Goal: Information Seeking & Learning: Find specific fact

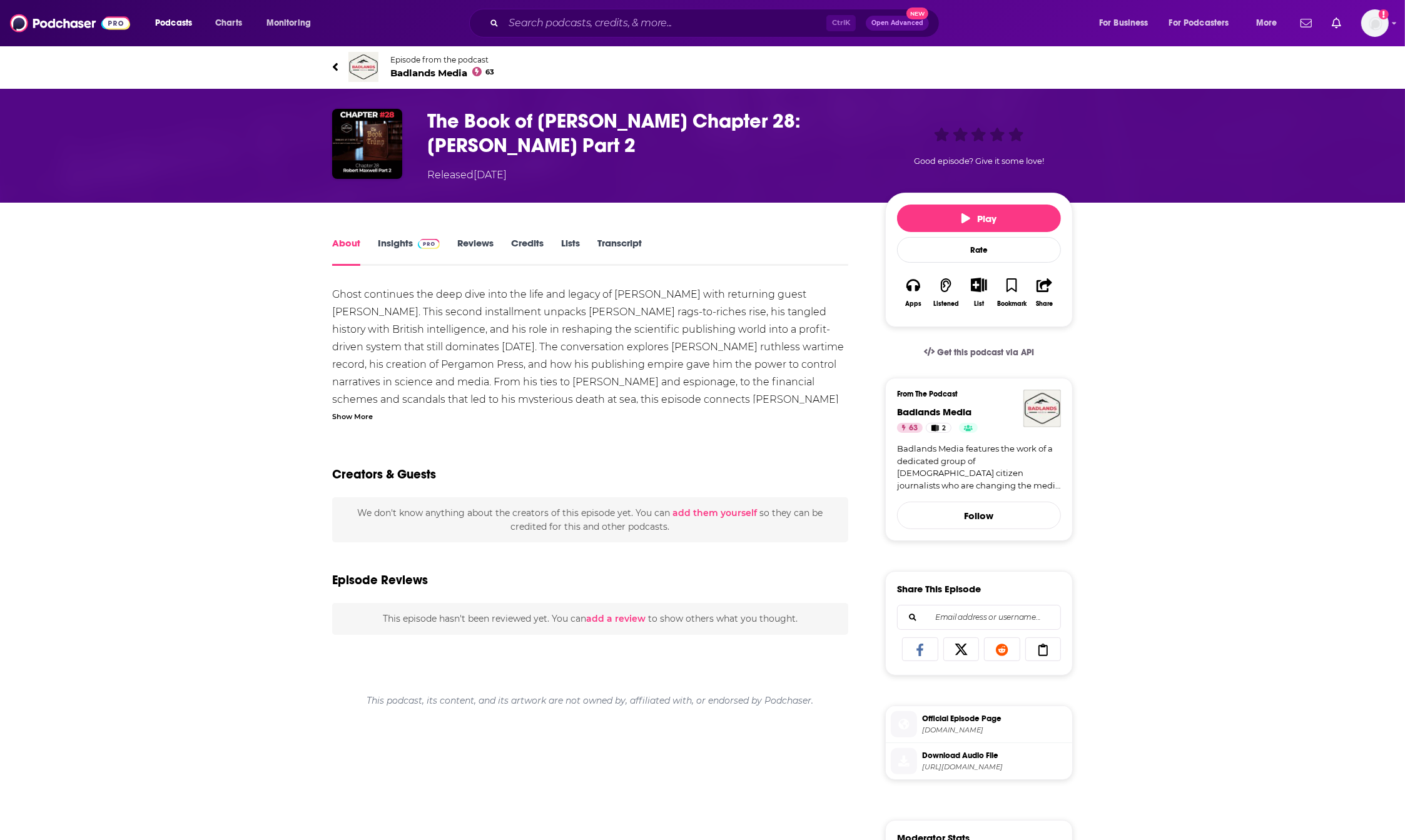
drag, startPoint x: 1315, startPoint y: 378, endPoint x: 1278, endPoint y: 381, distance: 37.1
click at [1315, 378] on div "About Insights Reviews Credits Lists Transcript Ghost continues the deep dive i…" at bounding box center [702, 693] width 1405 height 981
click at [623, 246] on link "Transcript" at bounding box center [620, 251] width 44 height 29
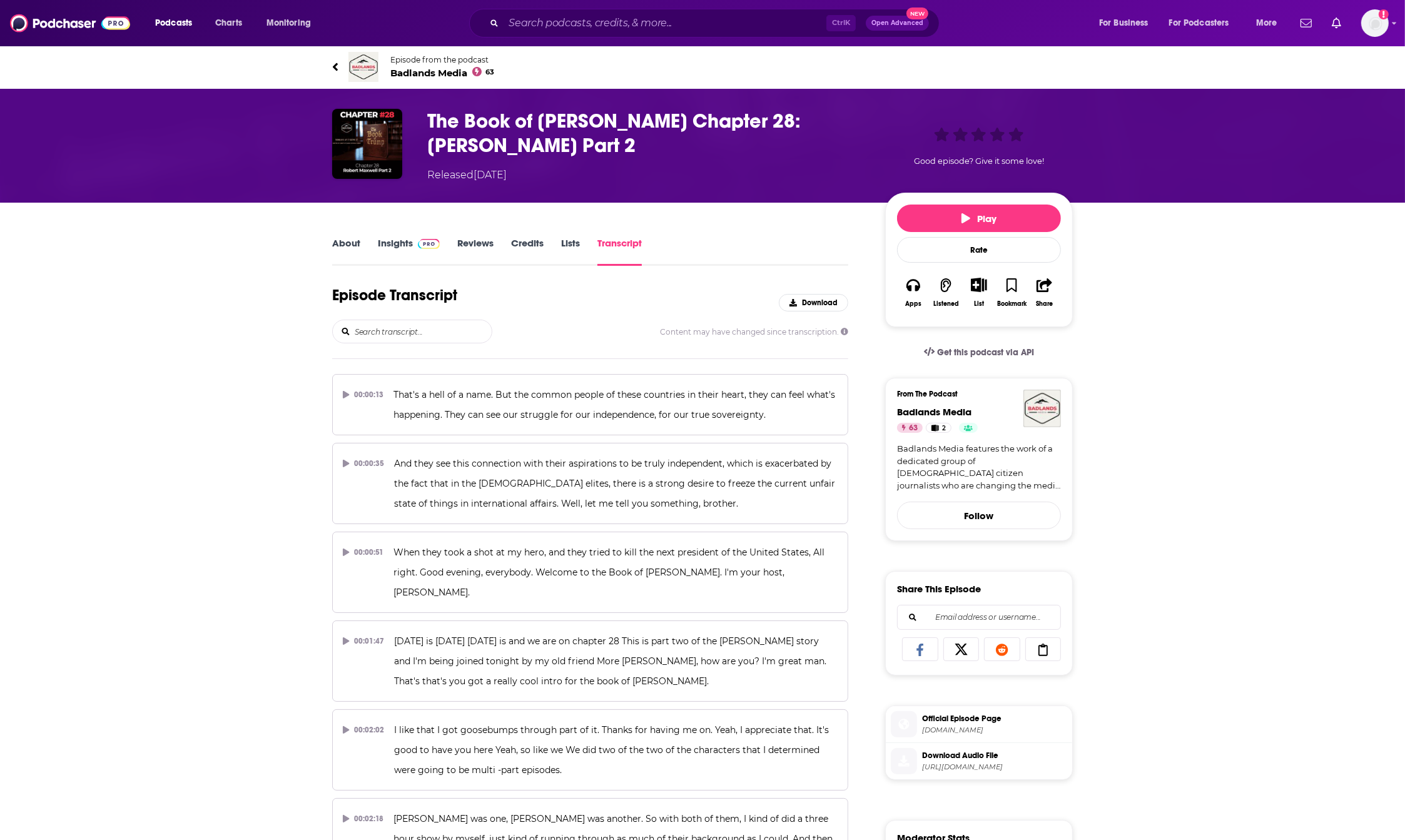
click at [381, 333] on input "search" at bounding box center [423, 332] width 138 height 23
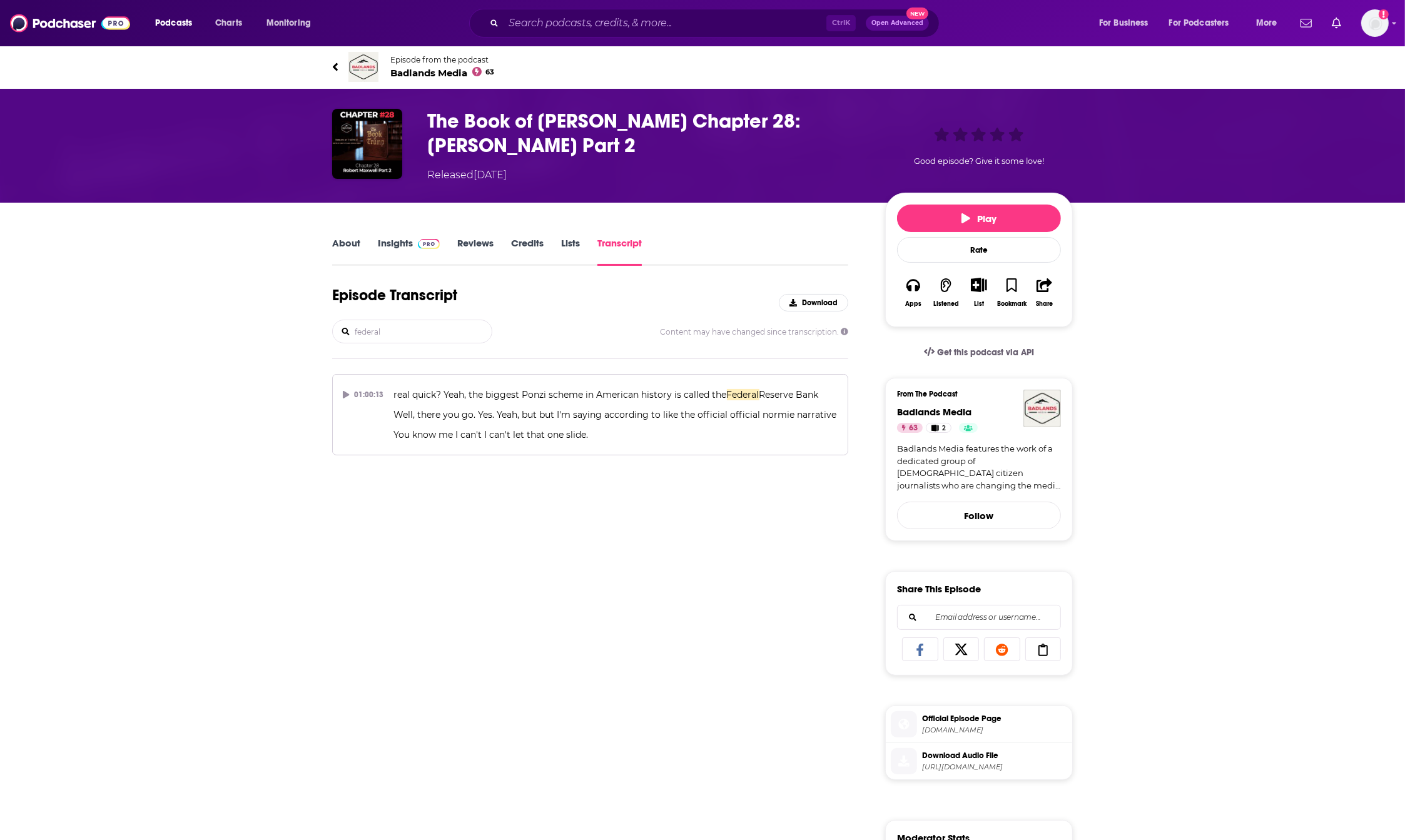
type input "federal"
click at [426, 73] on span "Badlands Media 63" at bounding box center [442, 73] width 104 height 12
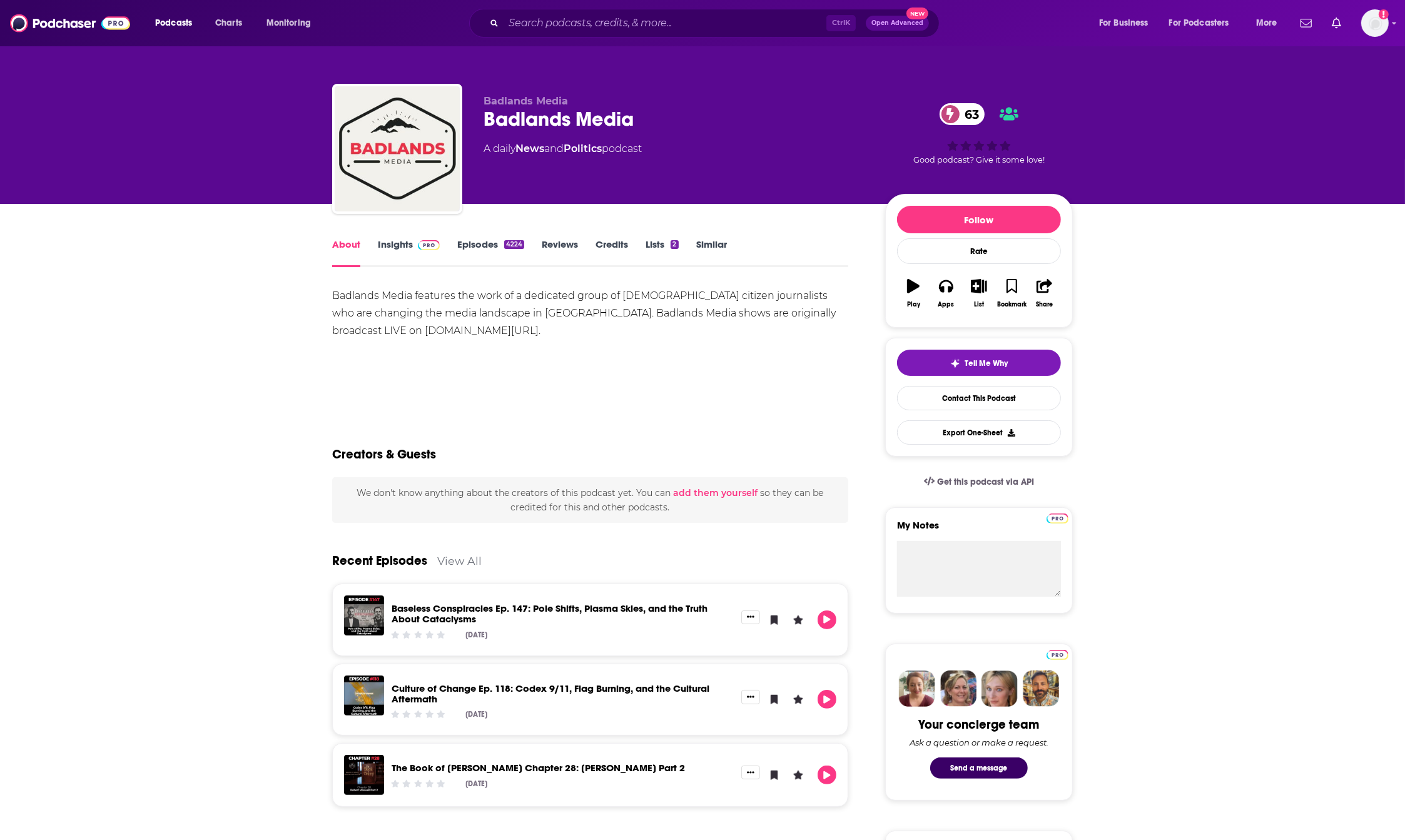
click at [754, 364] on div "Badlands Media features the work of a dedicated group of [DEMOGRAPHIC_DATA] cit…" at bounding box center [590, 331] width 516 height 87
click at [580, 23] on input "Search podcasts, credits, & more..." at bounding box center [665, 23] width 323 height 20
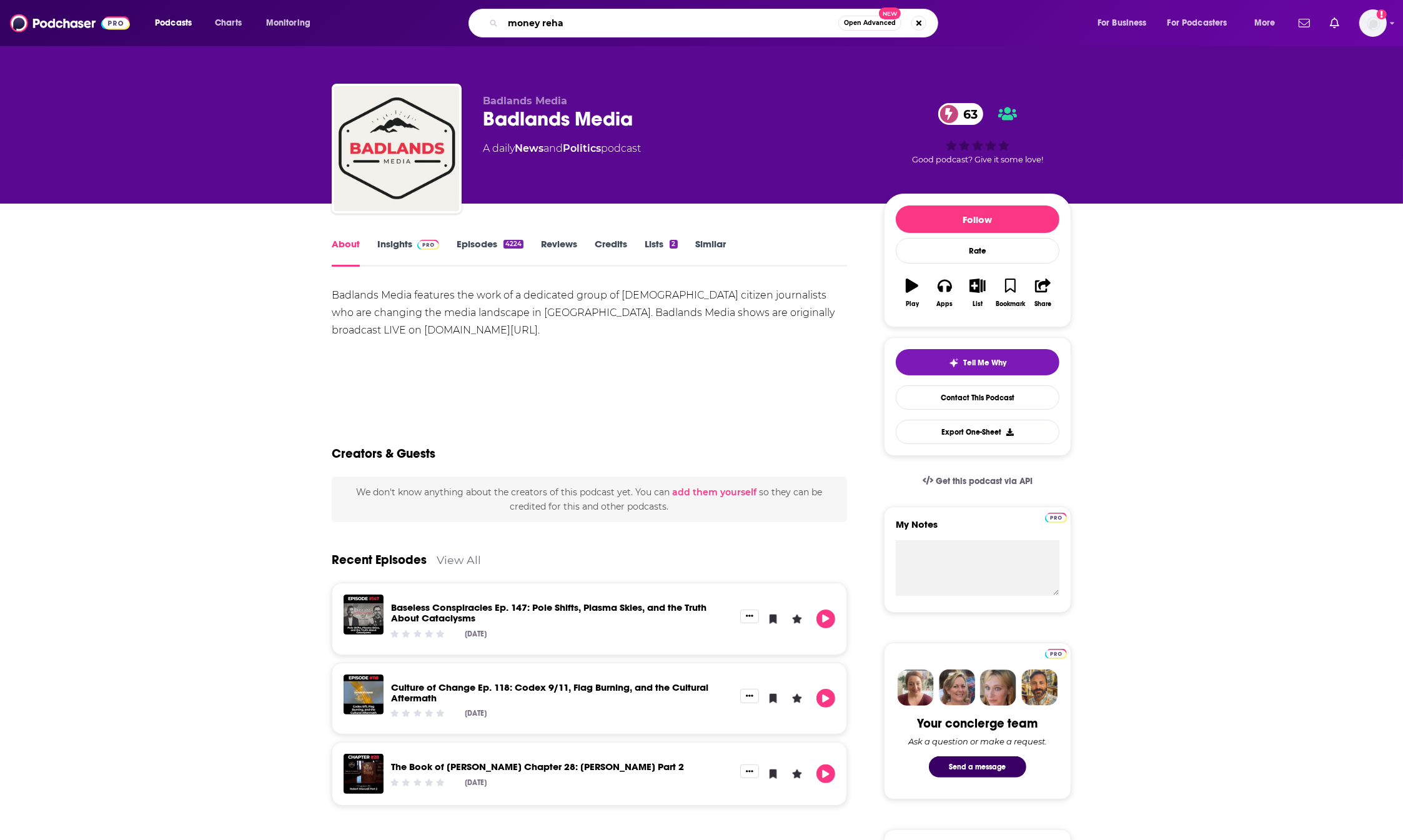
type input "money rehab"
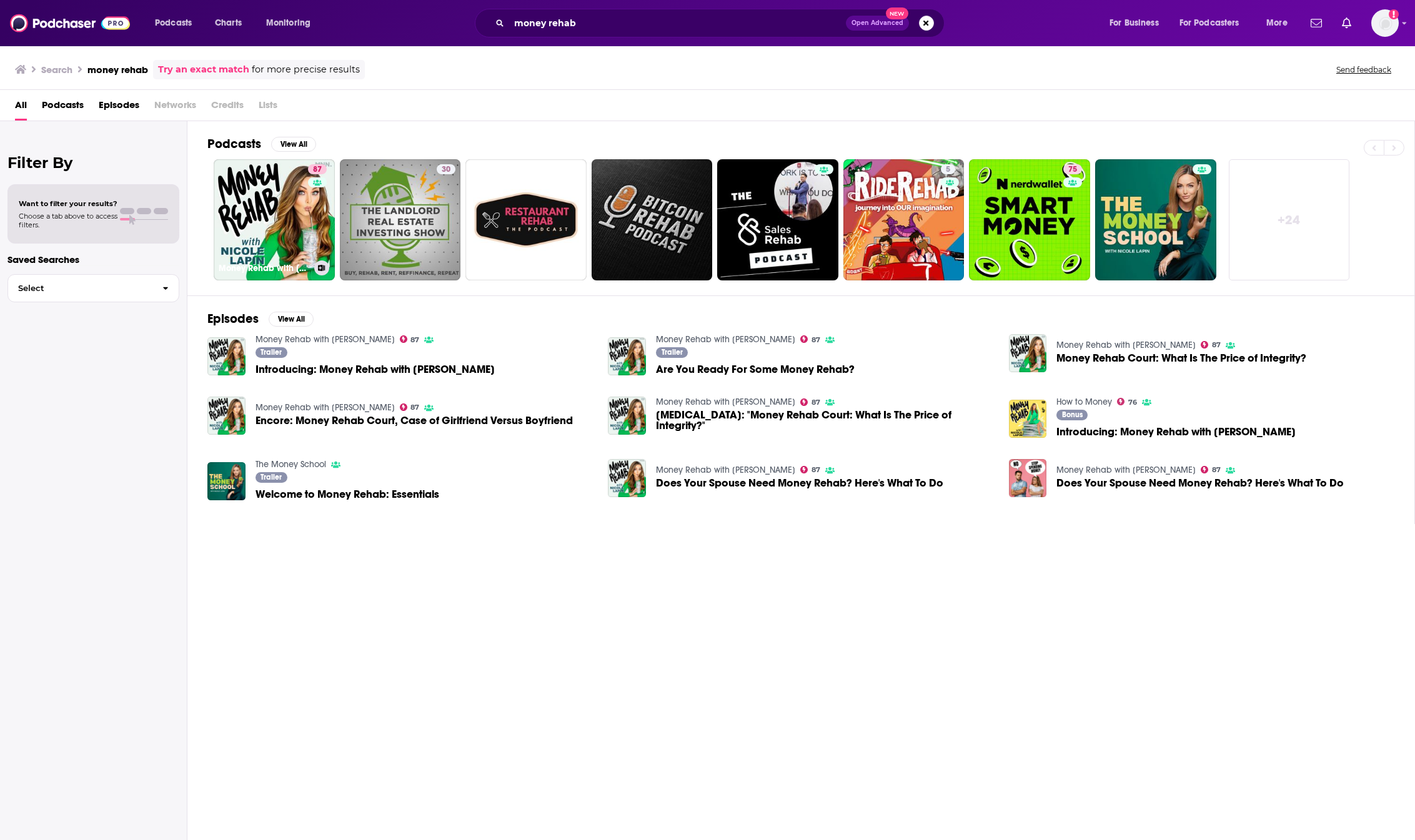
click at [263, 178] on link "87 Money Rehab with [PERSON_NAME]" at bounding box center [275, 220] width 121 height 121
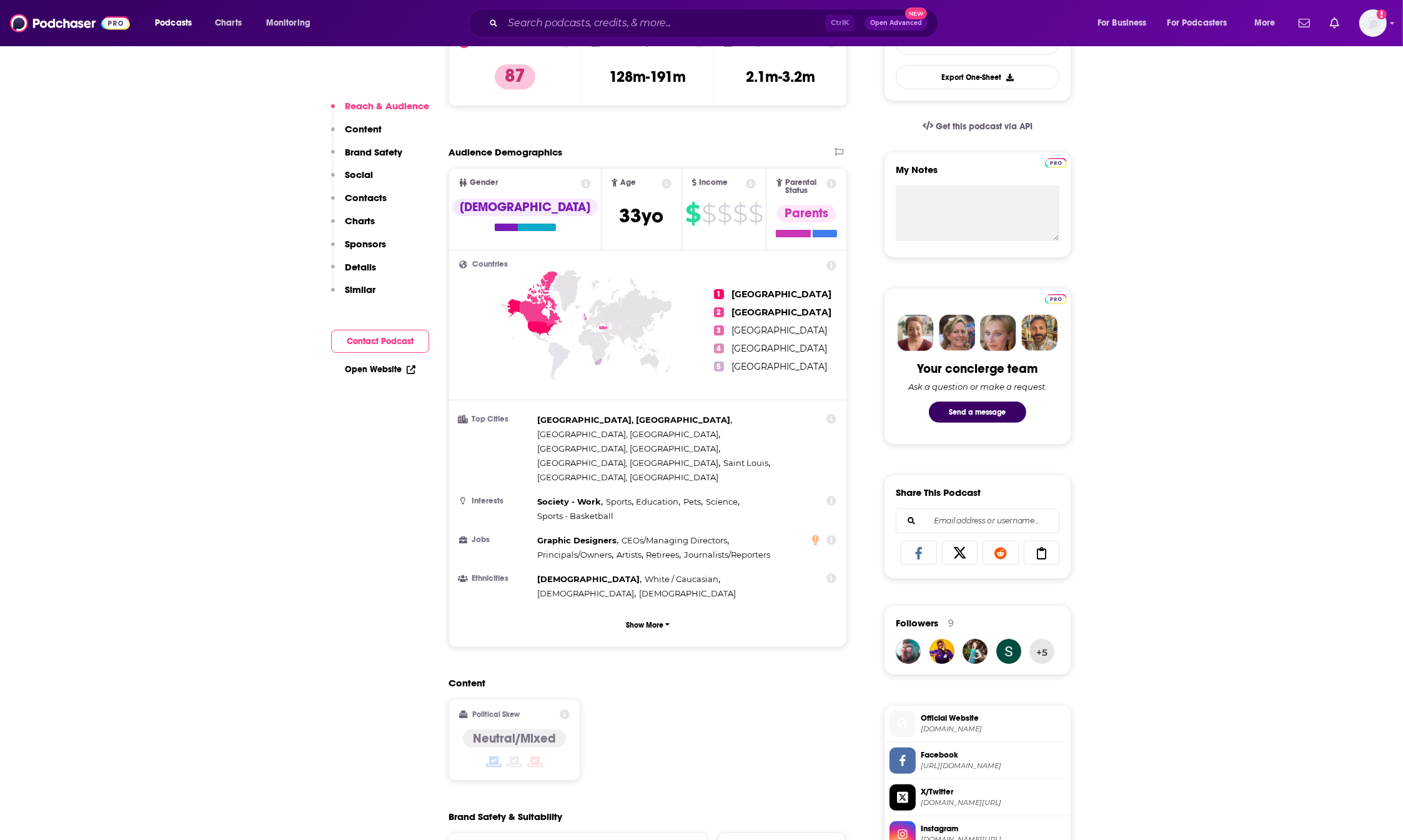
scroll to position [390, 0]
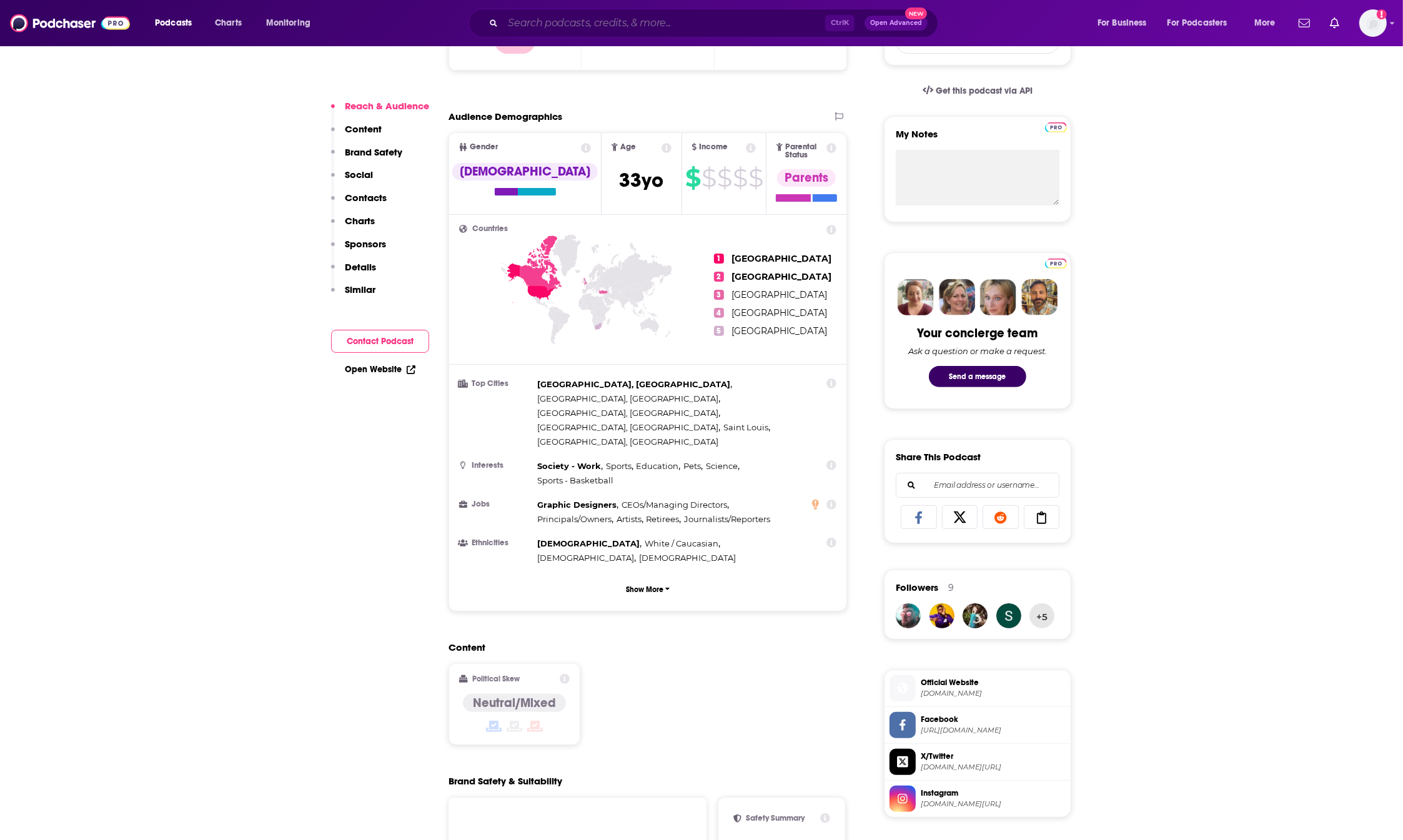
click at [662, 25] on input "Search podcasts, credits, & more..." at bounding box center [664, 23] width 323 height 20
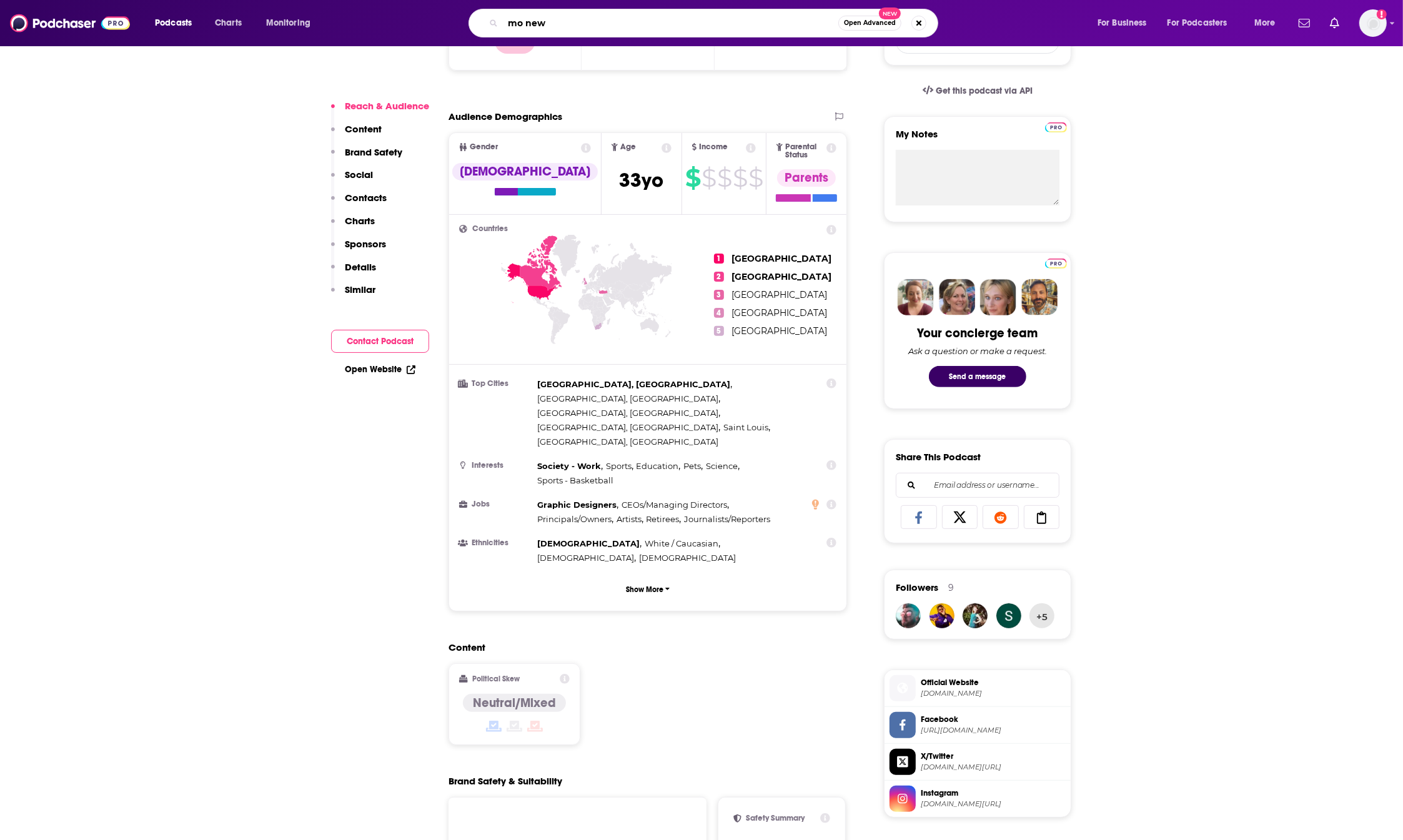
type input "mo news"
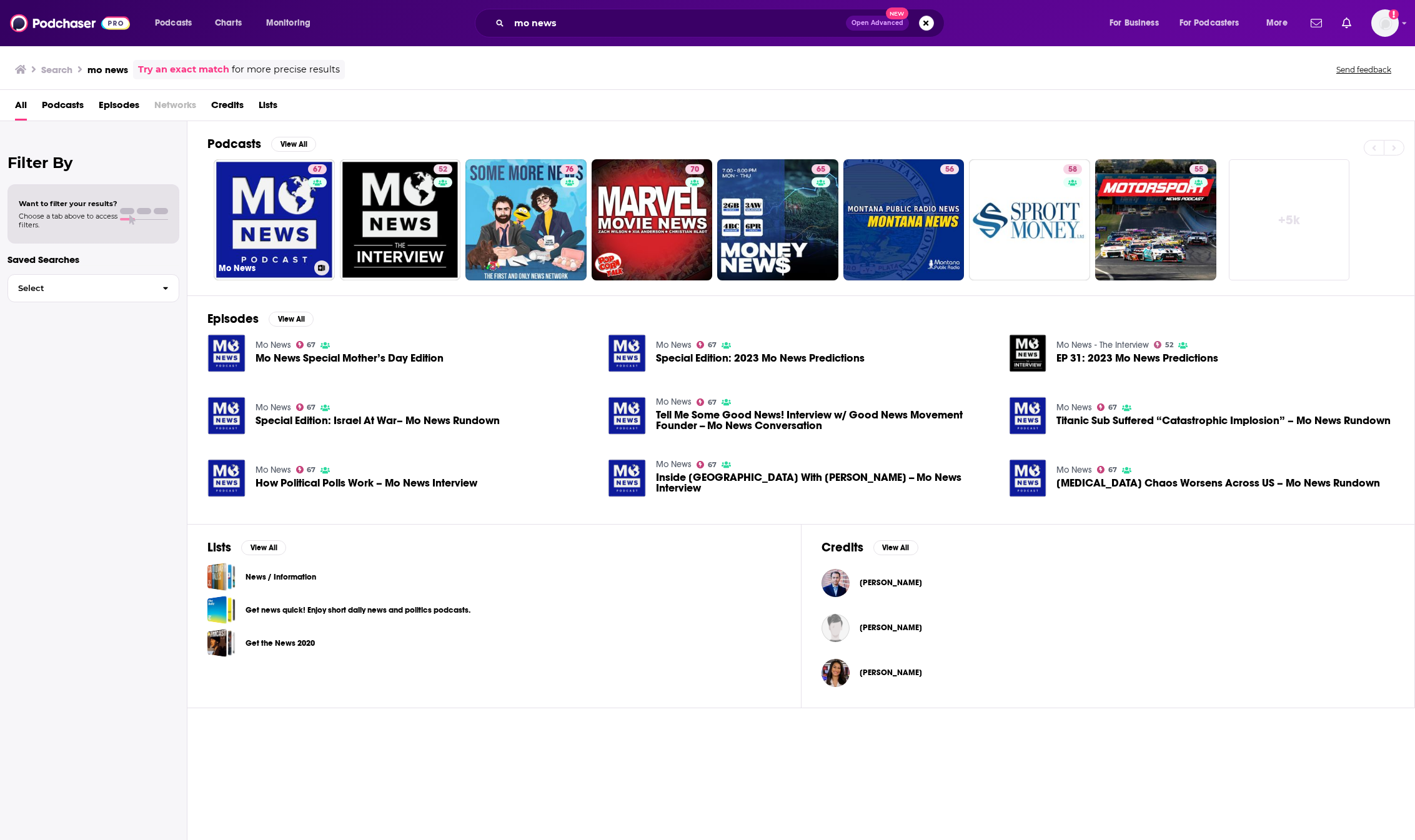
click at [307, 238] on link "67 Mo News" at bounding box center [275, 220] width 121 height 121
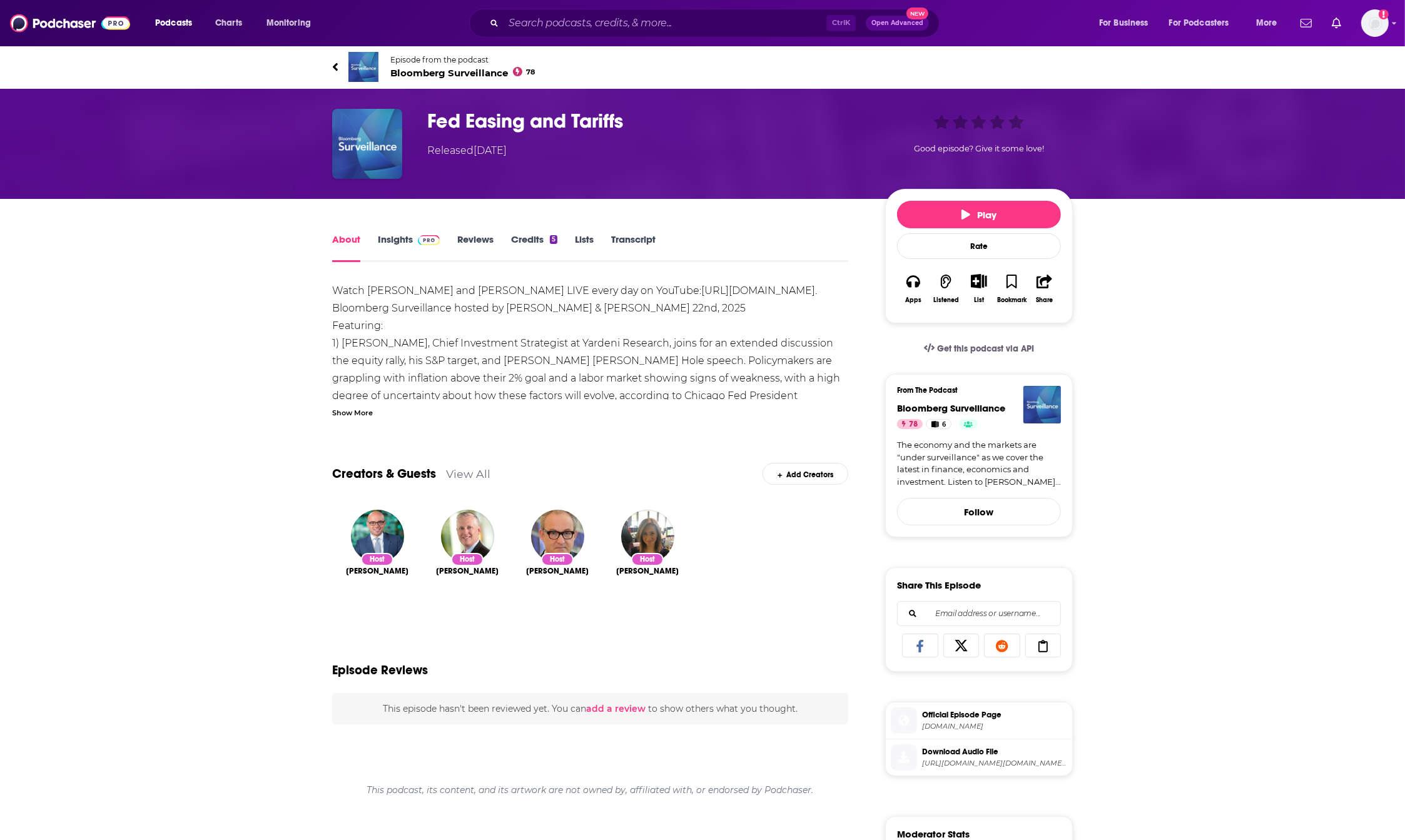
click at [617, 241] on link "Transcript" at bounding box center [633, 247] width 44 height 29
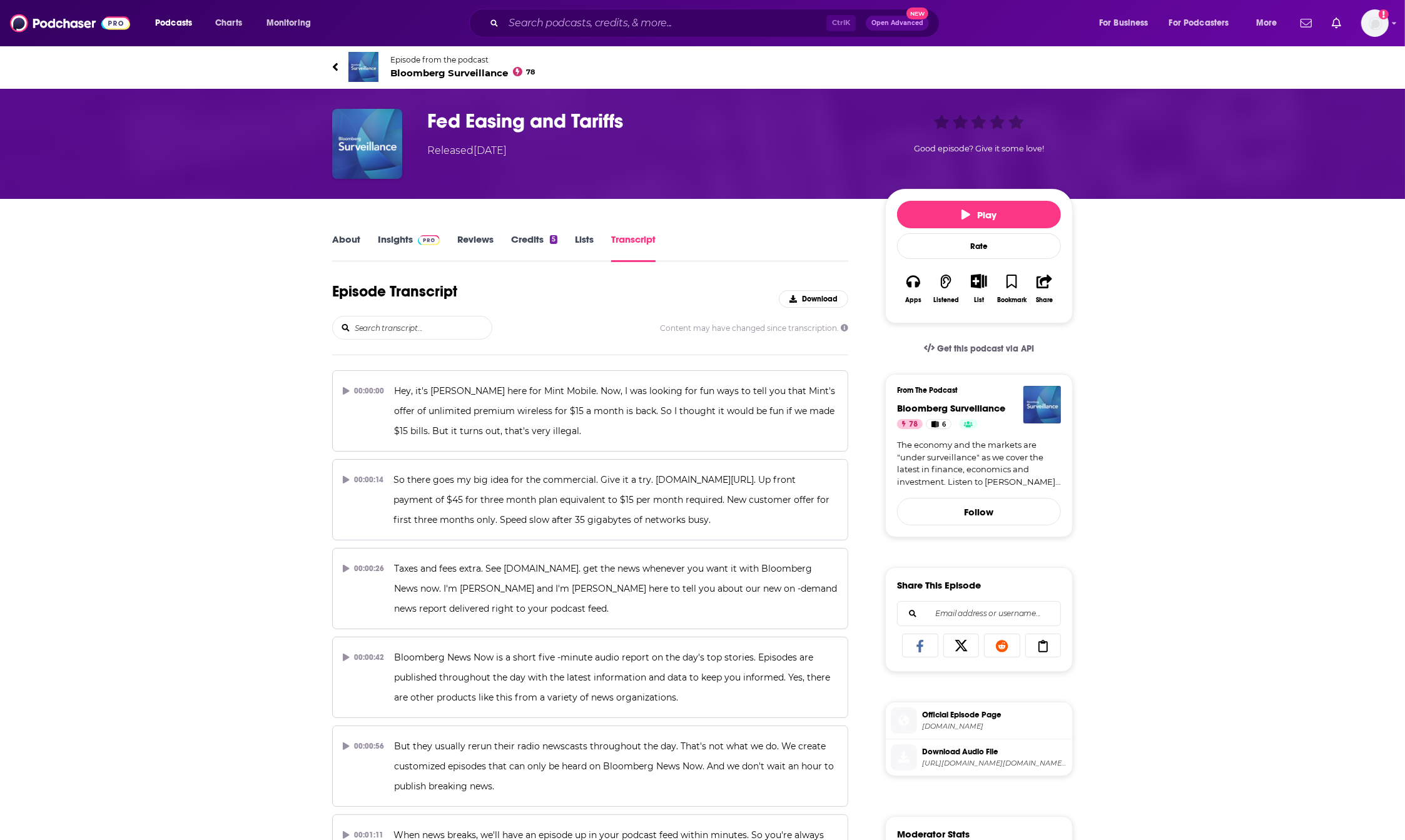
click at [376, 322] on input "search" at bounding box center [423, 328] width 138 height 23
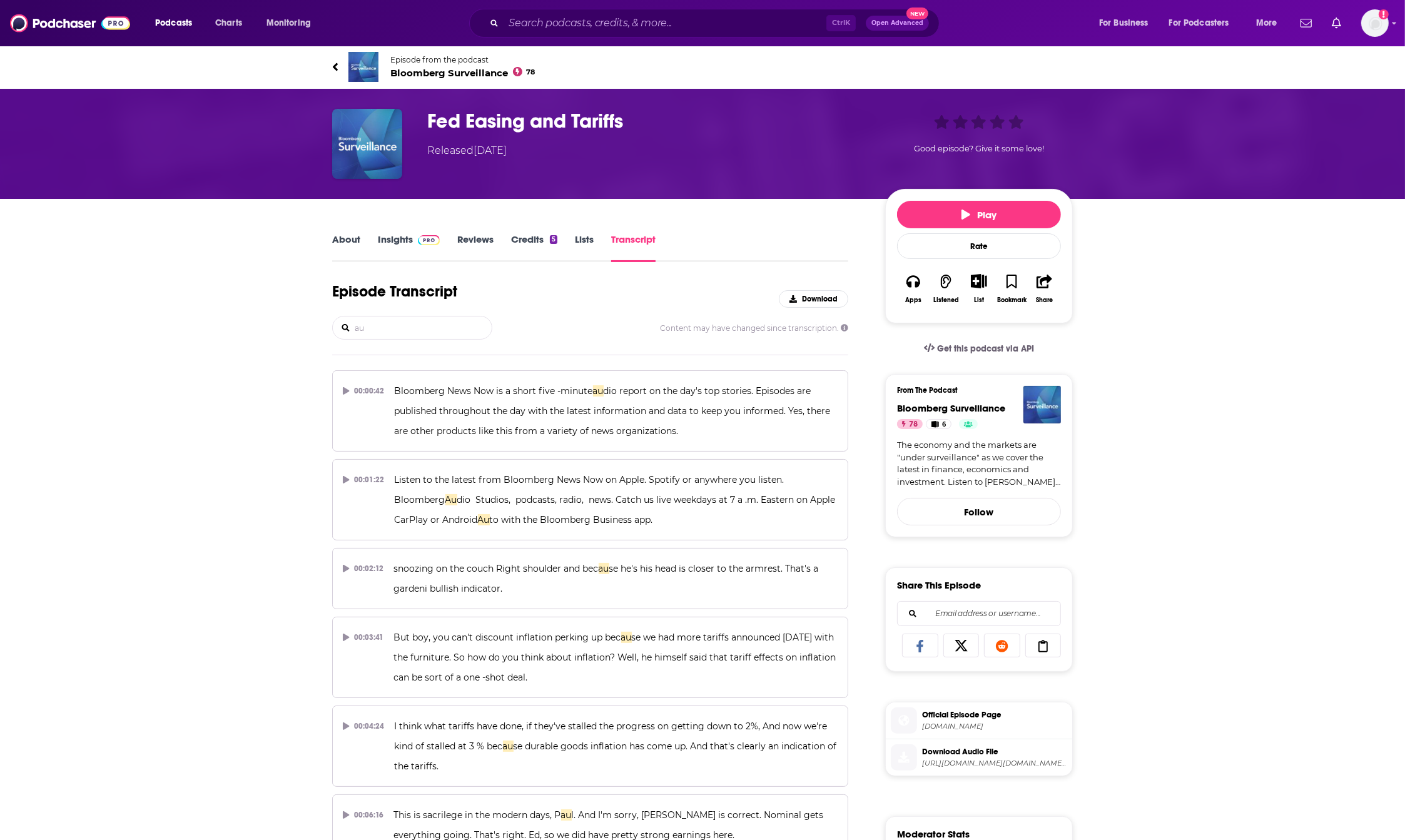
type input "a"
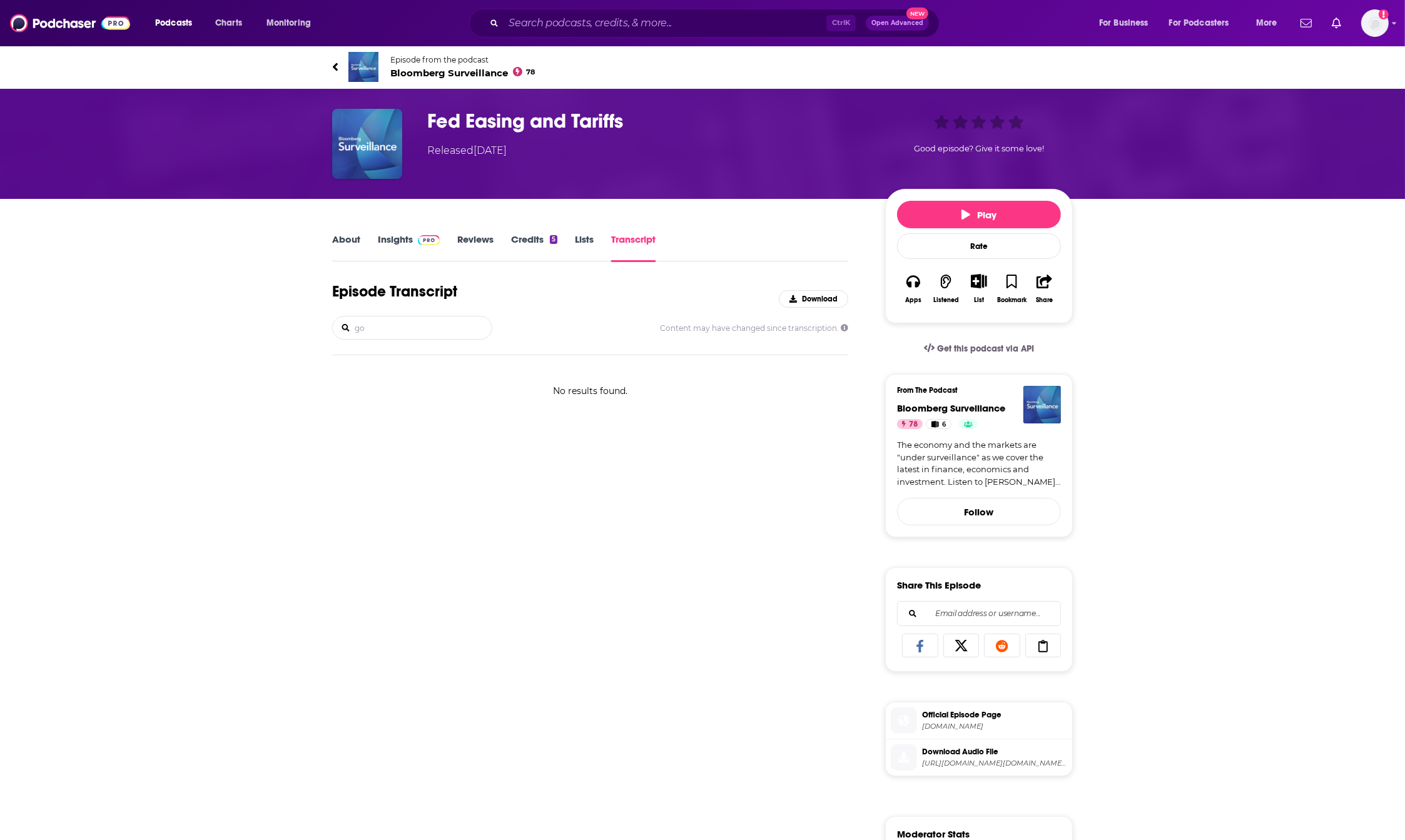
type input "g"
type input "c"
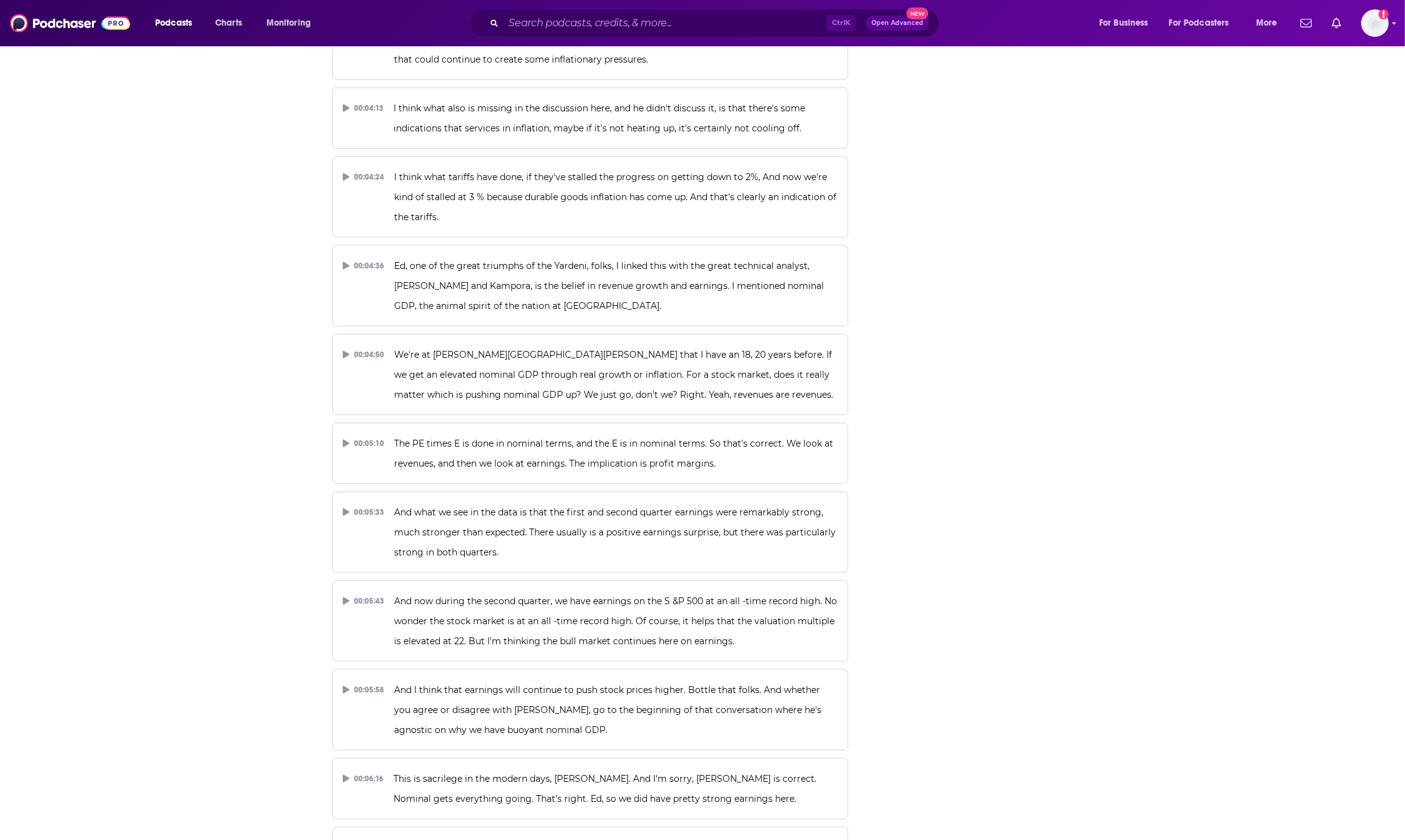
scroll to position [2033, 0]
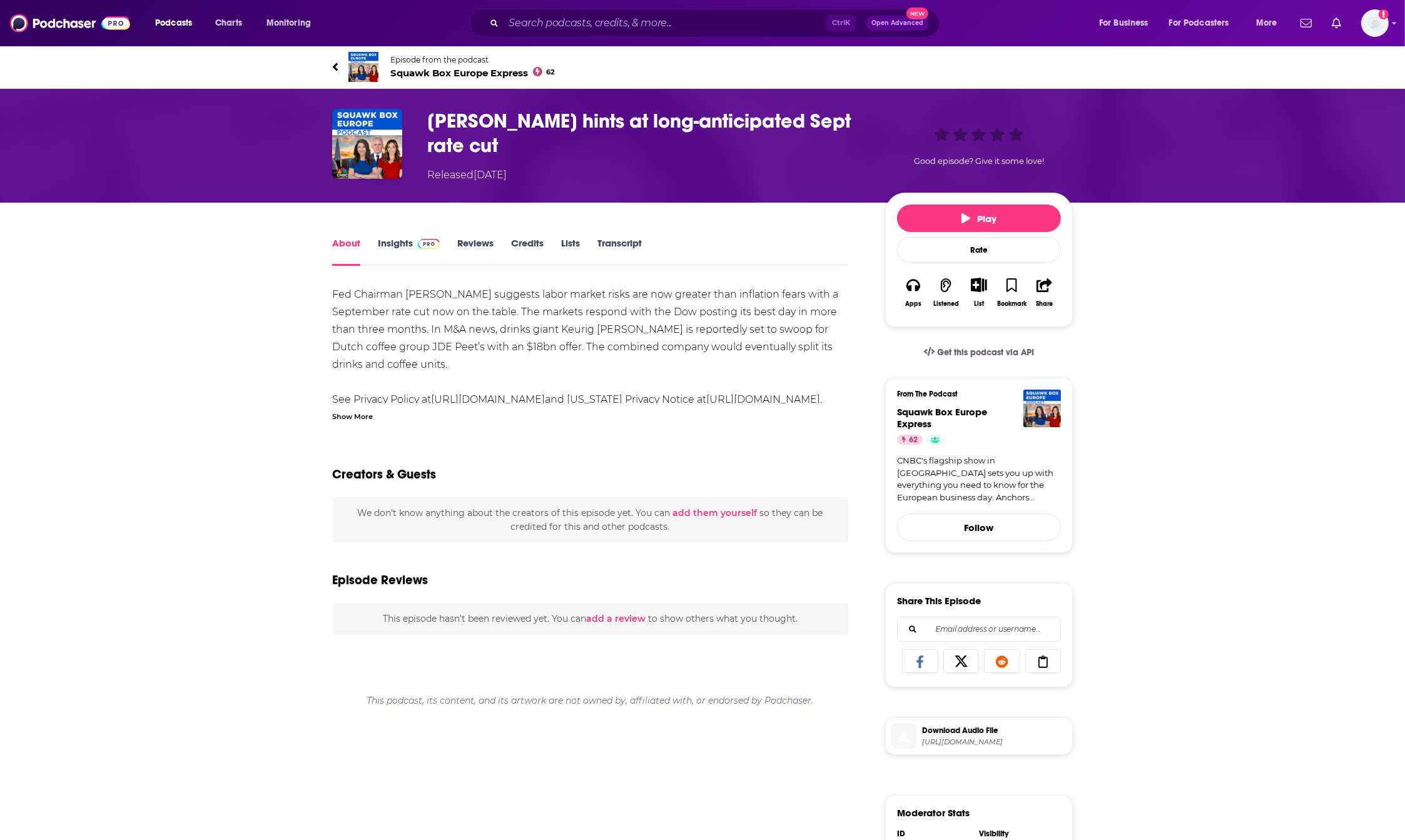
click at [636, 229] on div "About Insights Reviews Credits Lists Transcript Fed Chairman Jerome Powell sugg…" at bounding box center [702, 680] width 741 height 955
click at [631, 237] on link "Transcript" at bounding box center [620, 251] width 44 height 29
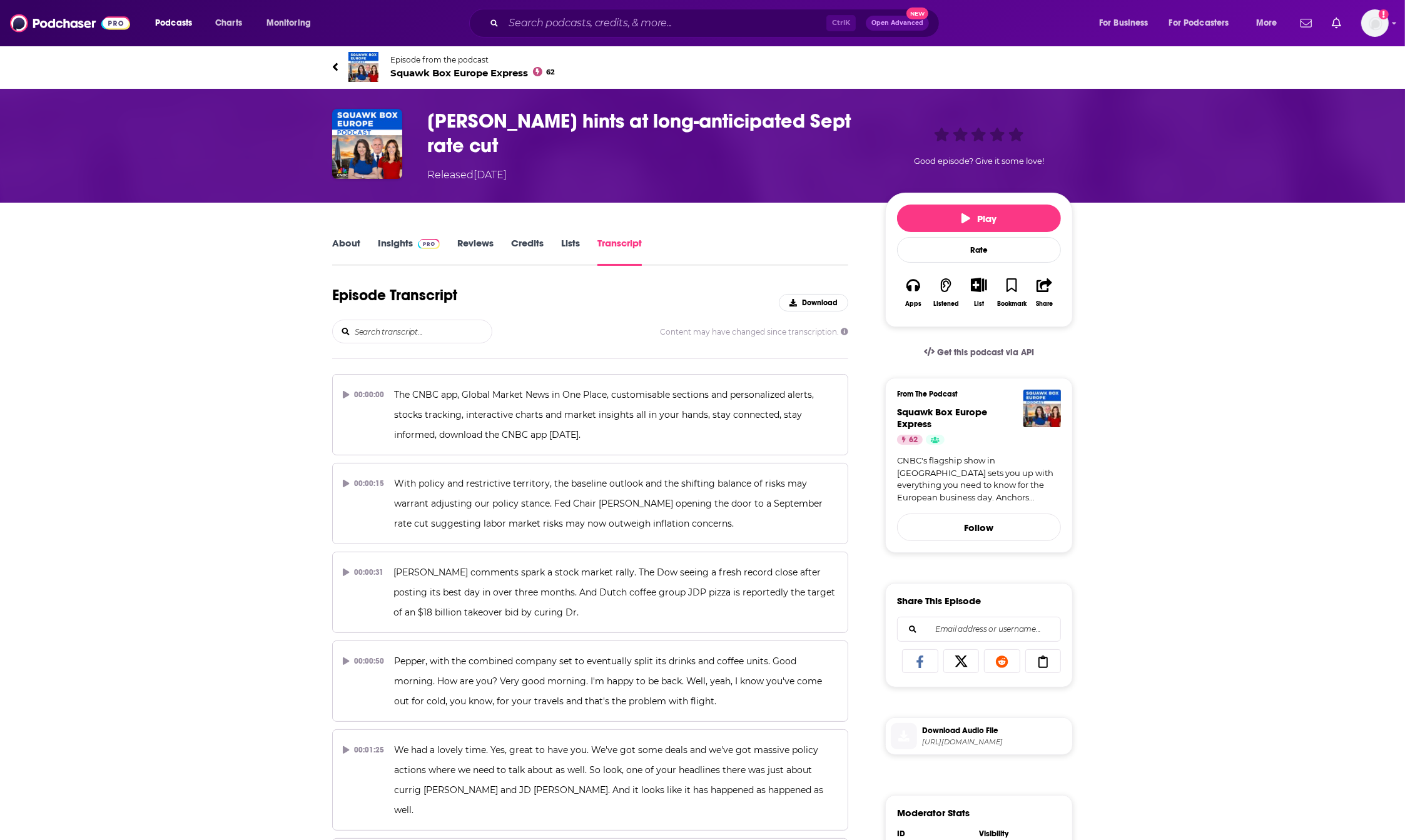
click at [373, 324] on input "search" at bounding box center [423, 332] width 138 height 23
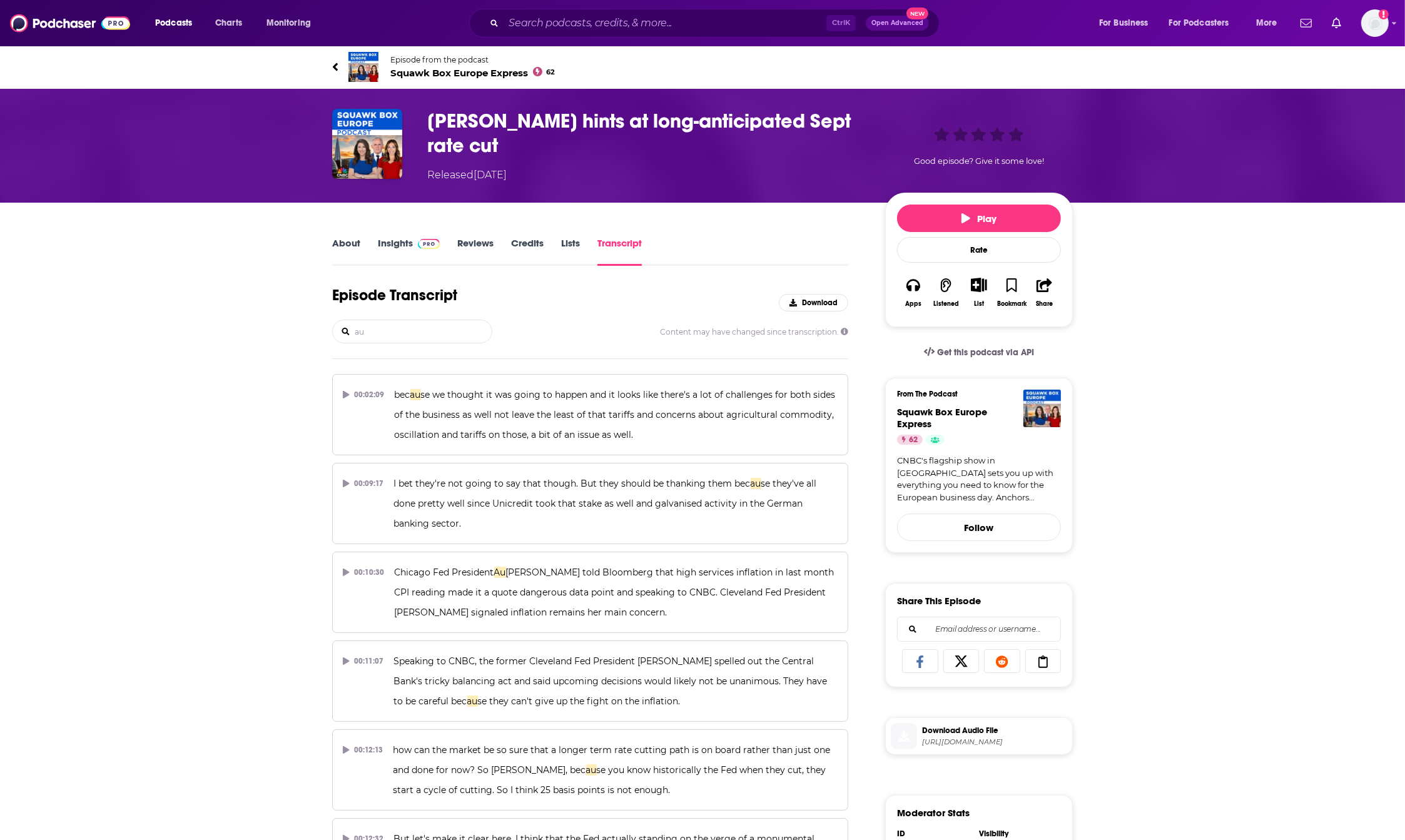
type input "a"
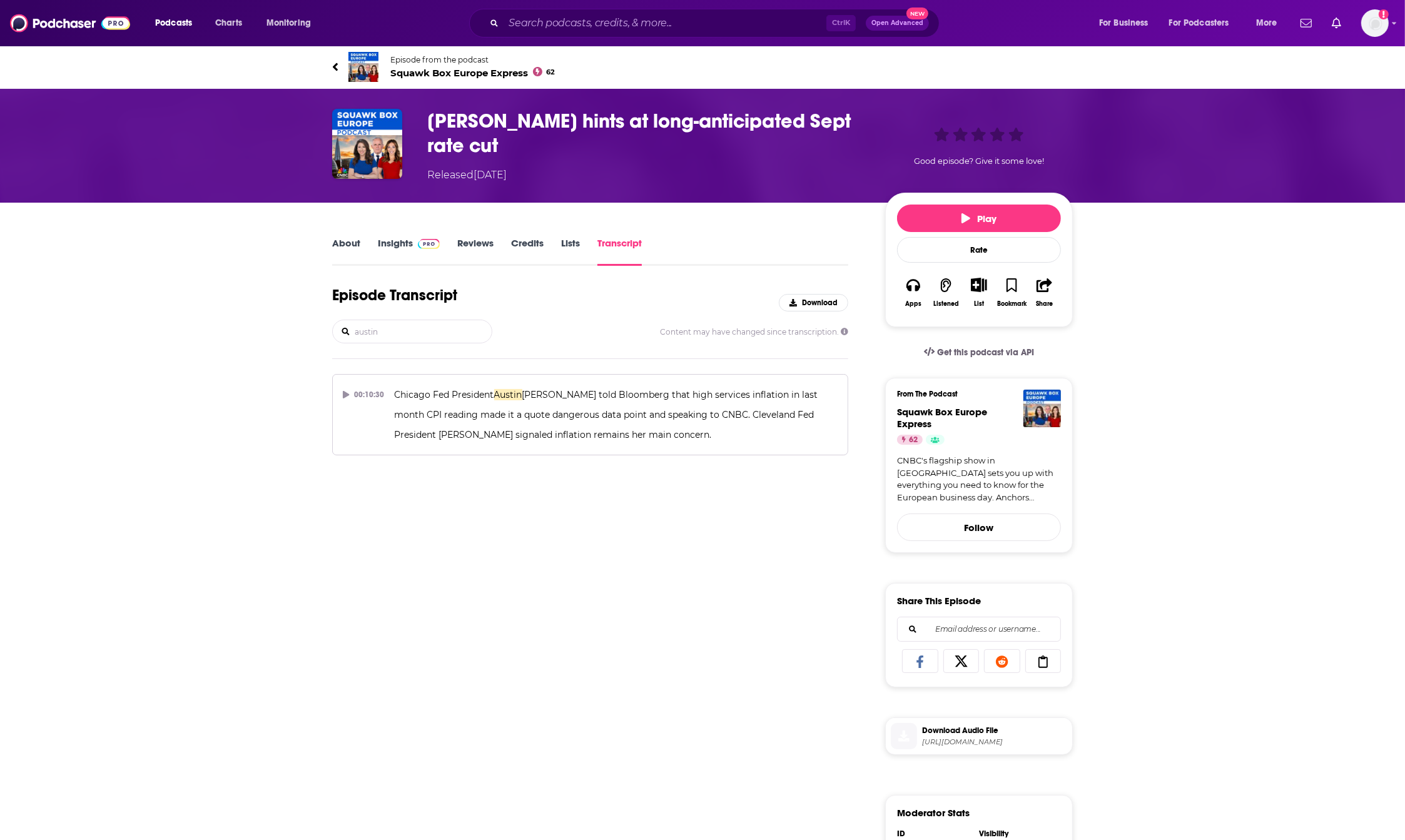
type input "austin"
